Goal: Information Seeking & Learning: Learn about a topic

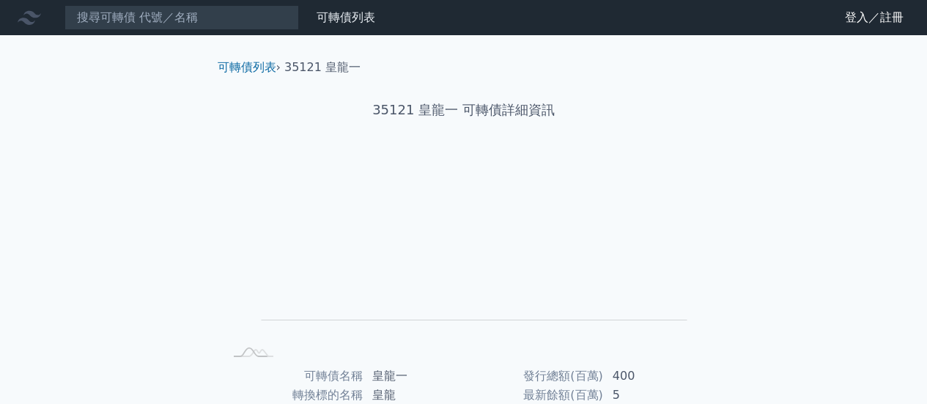
click at [189, 21] on input at bounding box center [181, 17] width 234 height 25
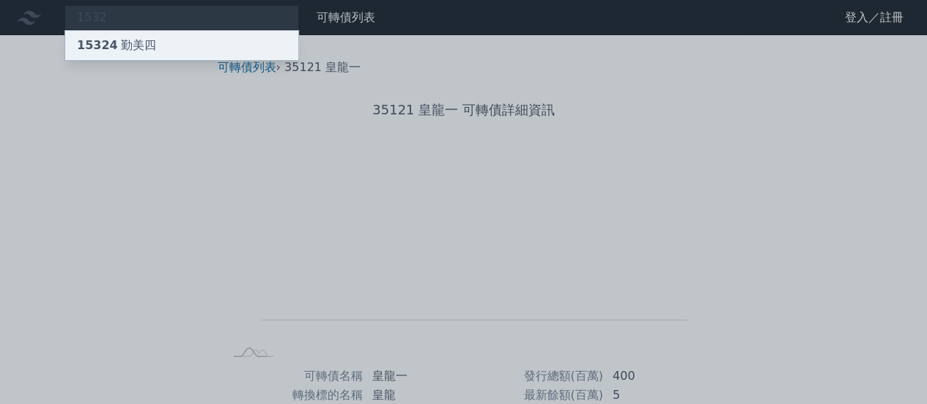
type input "1532"
click at [159, 45] on div "15324 勤美四" at bounding box center [181, 45] width 233 height 29
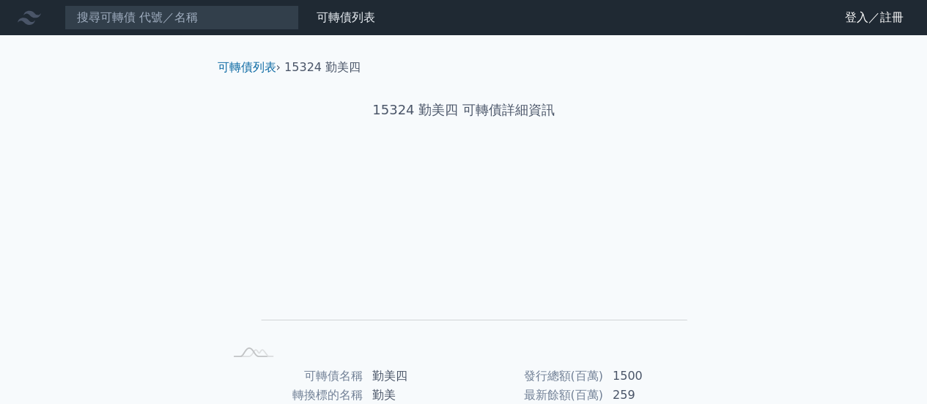
click at [83, 172] on div "可轉債列表 財務數據 可轉債列表 財務數據 登入／註冊 登入／註冊 可轉債列表 › 15324 勤美四 15324 勤美四 可轉債詳細資訊 Zoom Out …" at bounding box center [463, 348] width 927 height 696
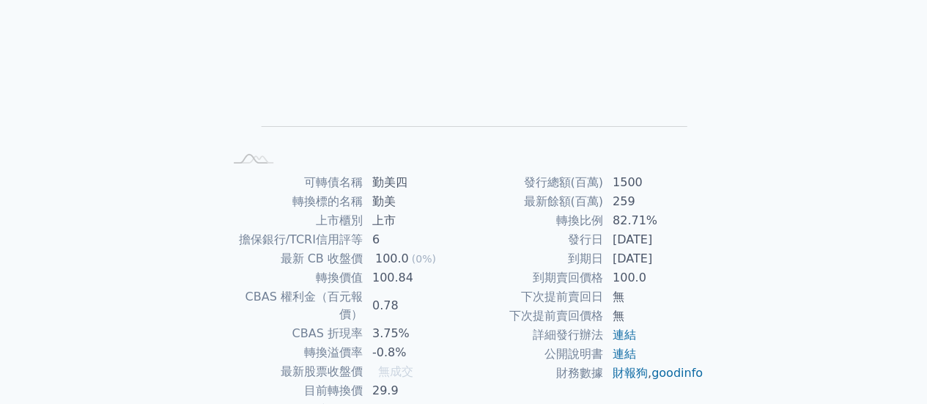
scroll to position [195, 0]
click at [100, 156] on div "可轉債列表 財務數據 可轉債列表 財務數據 登入／註冊 登入／註冊 可轉債列表 › 15324 勤美四 15324 勤美四 可轉債詳細資訊 Zoom Out …" at bounding box center [463, 153] width 927 height 696
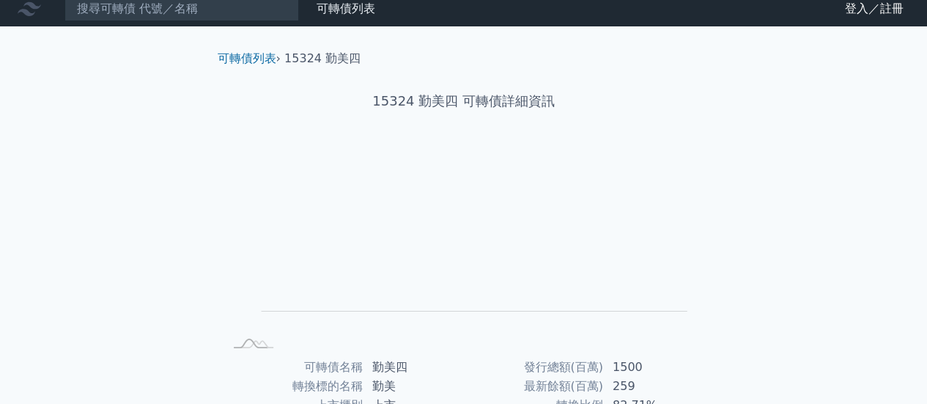
scroll to position [0, 0]
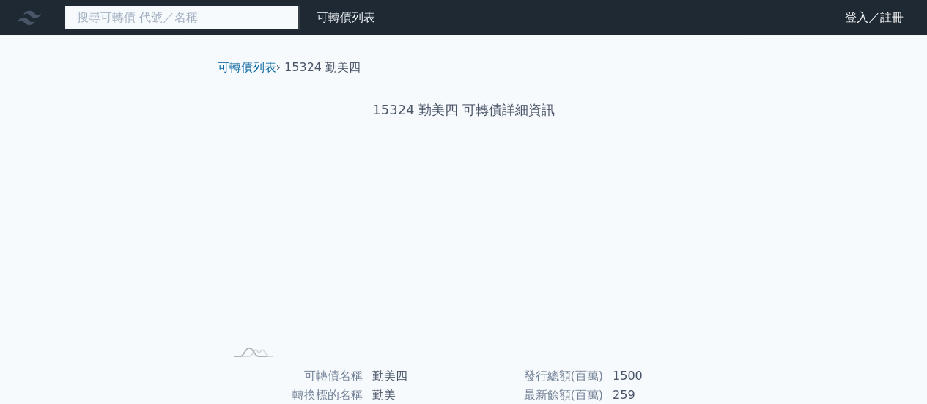
click at [233, 15] on input at bounding box center [181, 17] width 234 height 25
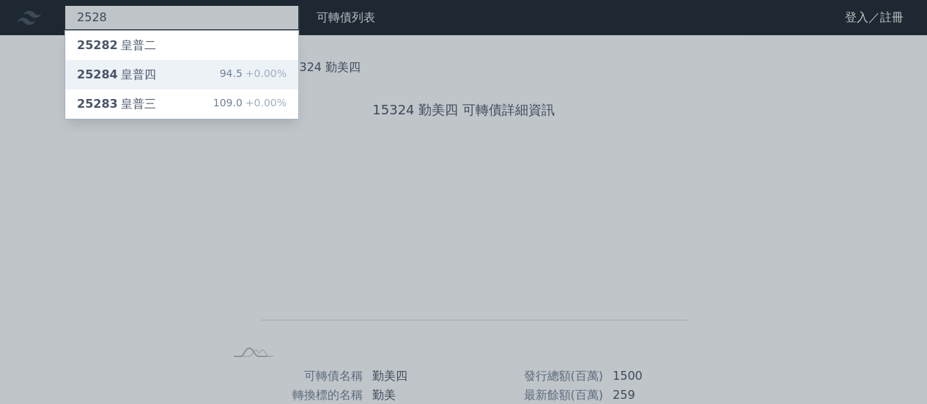
type input "2528"
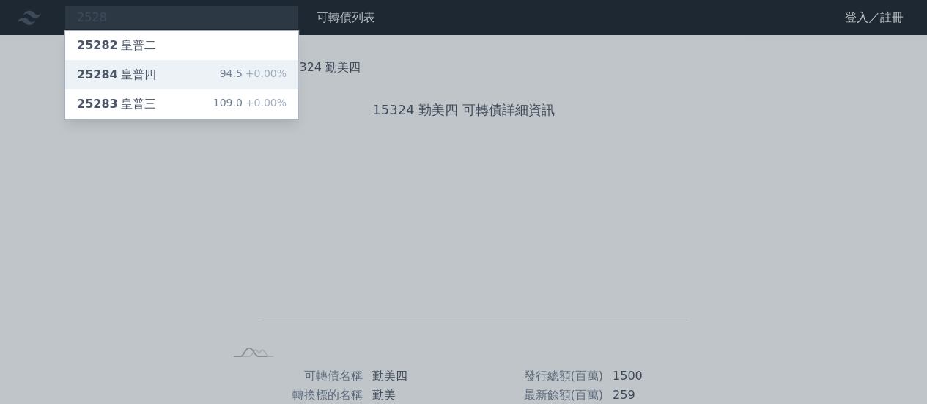
click at [169, 71] on div "25284 皇普四 94.5 +0.00%" at bounding box center [181, 74] width 233 height 29
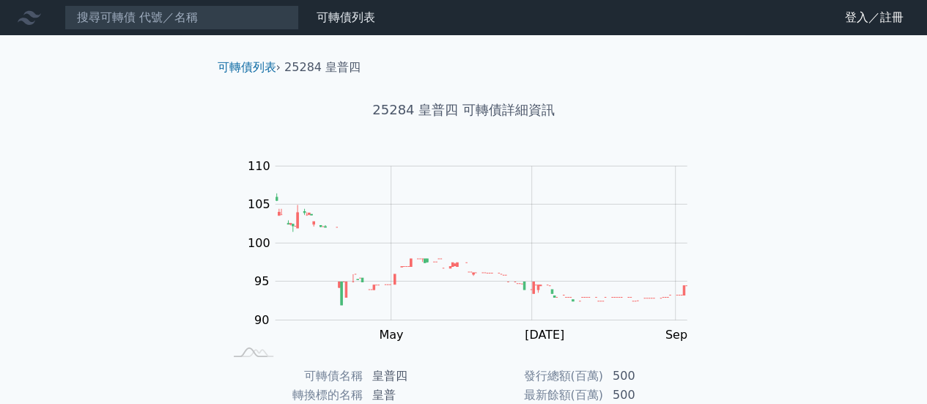
click at [89, 137] on div "可轉債列表 財務數據 可轉債列表 財務數據 登入／註冊 登入／註冊 可轉債列表 › 25284 皇普四 25284 皇普四 可轉債詳細資訊 Zoom Out …" at bounding box center [463, 348] width 927 height 696
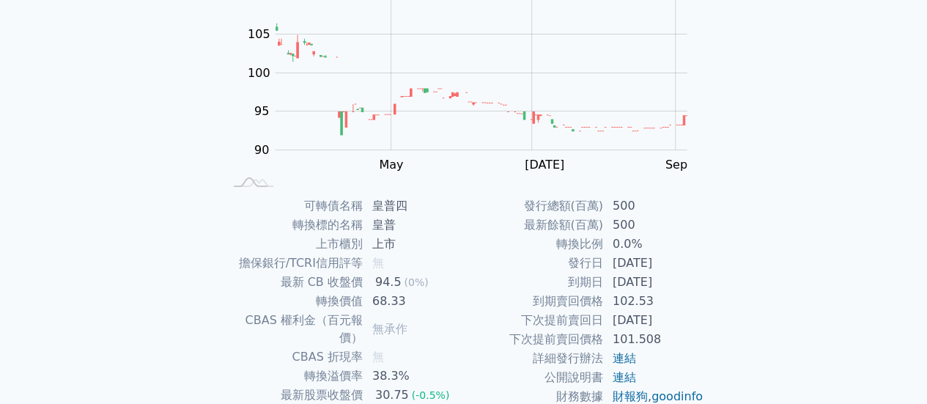
scroll to position [171, 0]
click at [816, 131] on div "可轉債列表 財務數據 可轉債列表 財務數據 登入／註冊 登入／註冊 可轉債列表 › 25284 皇普四 25284 皇普四 可轉債詳細資訊 Zoom Out …" at bounding box center [463, 177] width 927 height 696
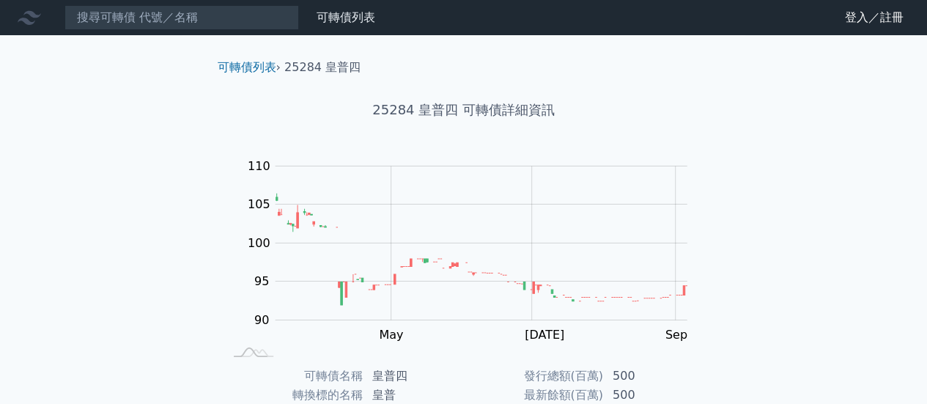
scroll to position [0, 0]
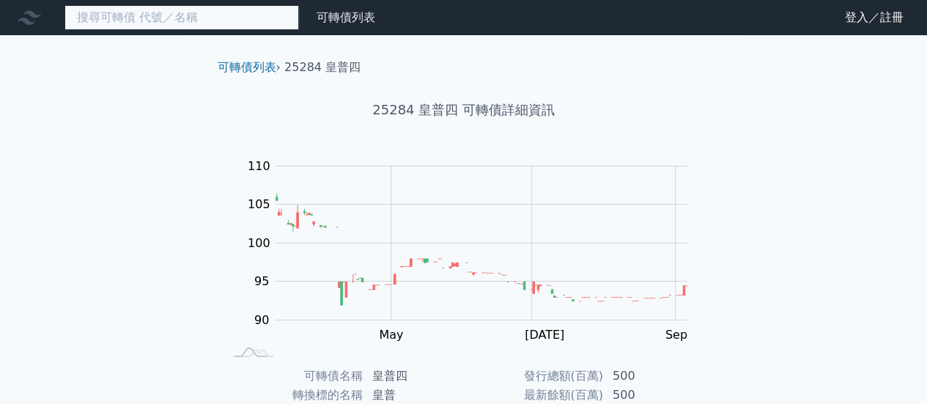
click at [242, 25] on input at bounding box center [181, 17] width 234 height 25
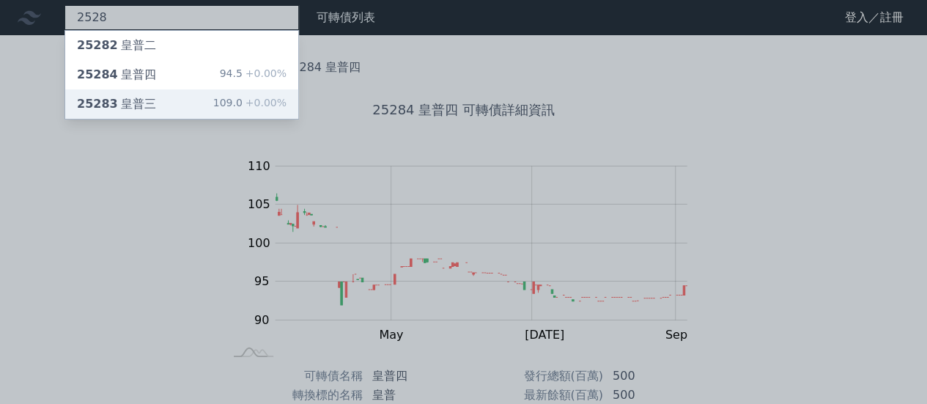
type input "2528"
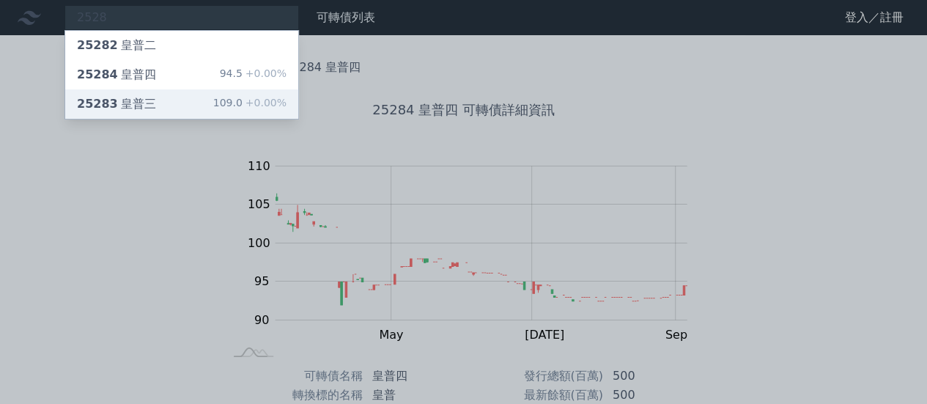
click at [172, 92] on div "25283 皇普三 109.0 +0.00%" at bounding box center [181, 103] width 233 height 29
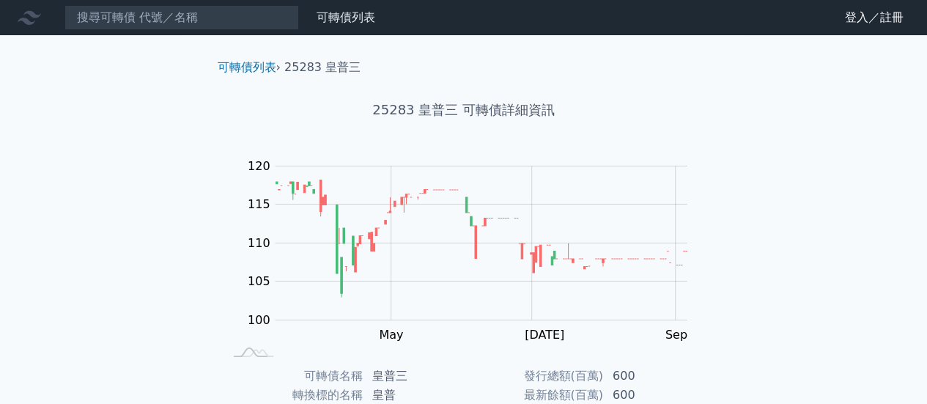
click at [832, 218] on div "可轉債列表 財務數據 可轉債列表 財務數據 登入／註冊 登入／註冊 可轉債列表 › 25283 皇普三 25283 皇普三 可轉債詳細資訊 Zoom Out …" at bounding box center [463, 348] width 927 height 696
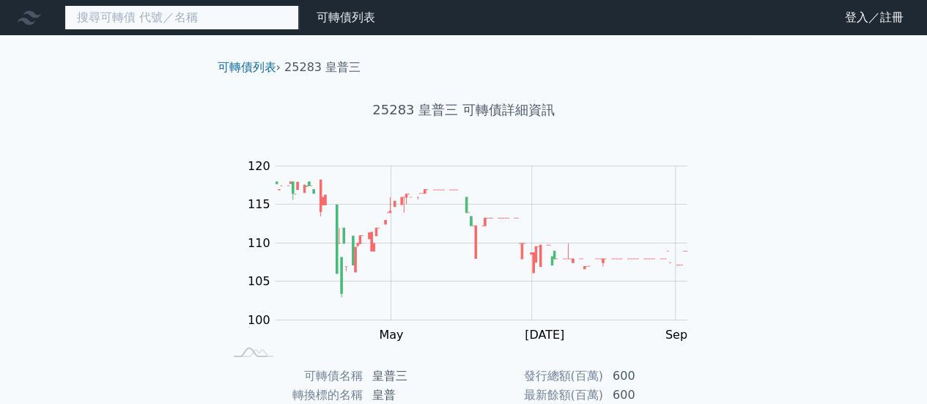
click at [133, 26] on input at bounding box center [181, 17] width 234 height 25
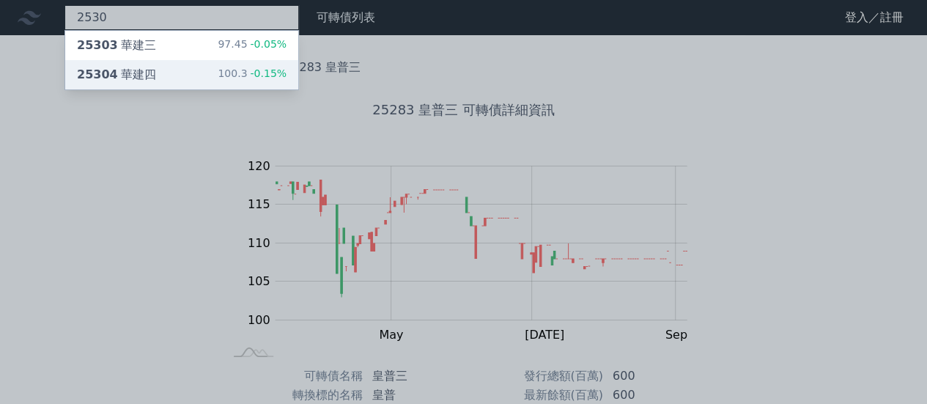
type input "2530"
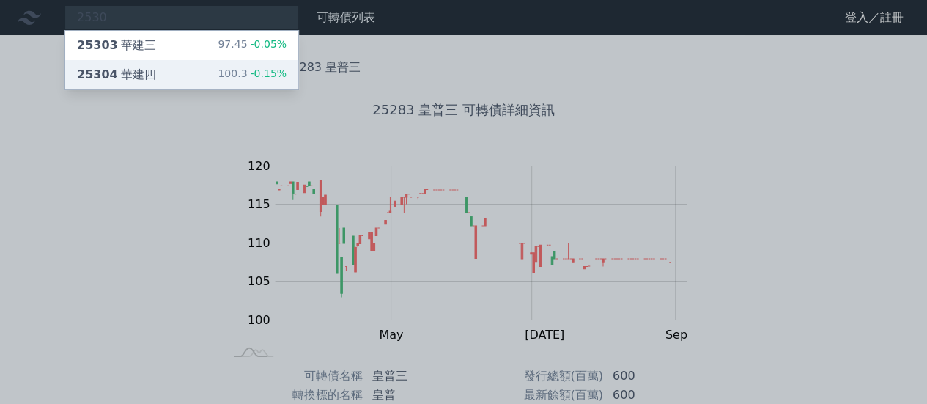
click at [144, 74] on div "25304 華建四" at bounding box center [116, 75] width 79 height 18
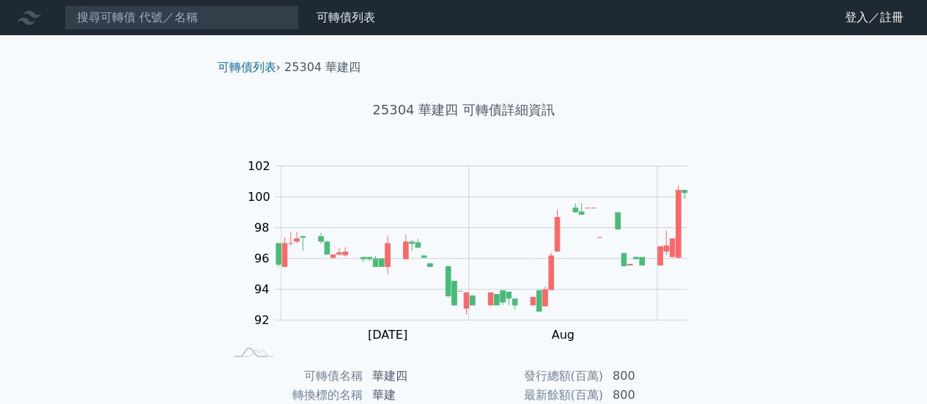
click at [91, 208] on div "可轉債列表 財務數據 可轉債列表 財務數據 登入／註冊 登入／註冊 可轉債列表 › 25304 華建四 25304 華建四 可轉債詳細資訊 Zoom Out …" at bounding box center [463, 348] width 927 height 696
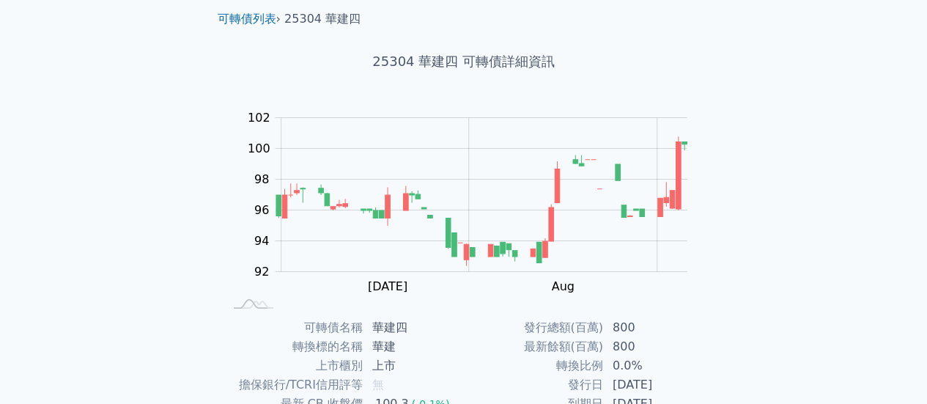
scroll to position [48, 0]
click at [861, 242] on div "可轉債列表 財務數據 可轉債列表 財務數據 登入／註冊 登入／註冊 可轉債列表 › 25304 華建四 25304 華建四 可轉債詳細資訊 Zoom Out …" at bounding box center [463, 300] width 927 height 696
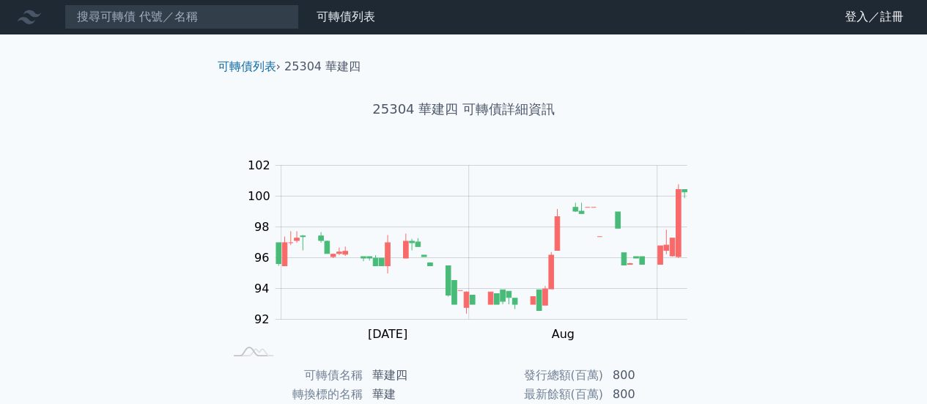
scroll to position [0, 0]
